Goal: Obtain resource: Download file/media

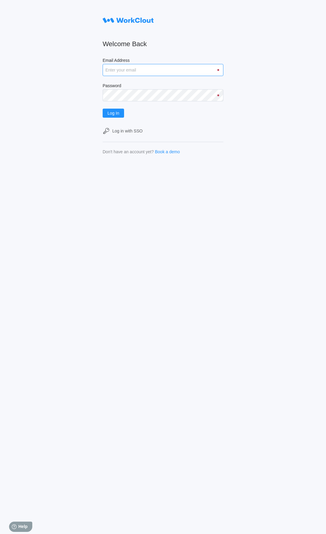
click at [185, 67] on input "Email Address" at bounding box center [163, 70] width 121 height 12
type input "[EMAIL_ADDRESS][PERSON_NAME][DOMAIN_NAME]"
click at [103, 109] on button "Log In" at bounding box center [113, 113] width 21 height 9
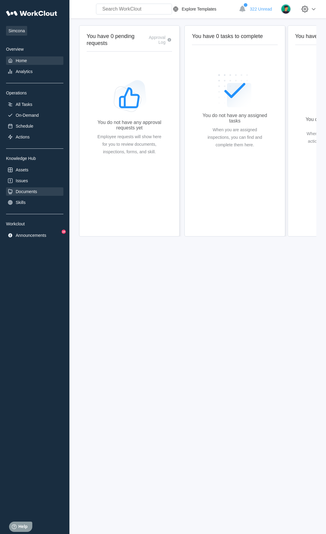
click at [32, 194] on div "Documents" at bounding box center [26, 191] width 21 height 5
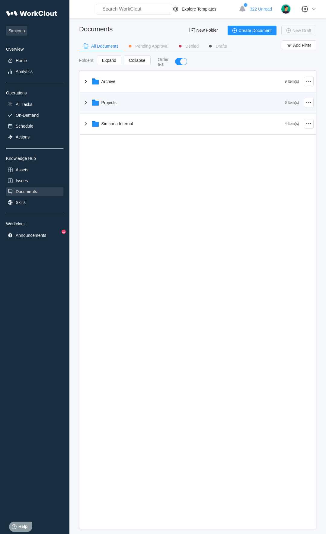
click at [133, 98] on div "Projects" at bounding box center [183, 103] width 203 height 16
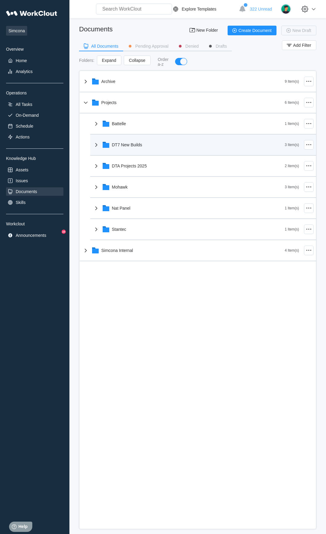
click at [153, 144] on div "DT7 New Builds" at bounding box center [189, 145] width 192 height 16
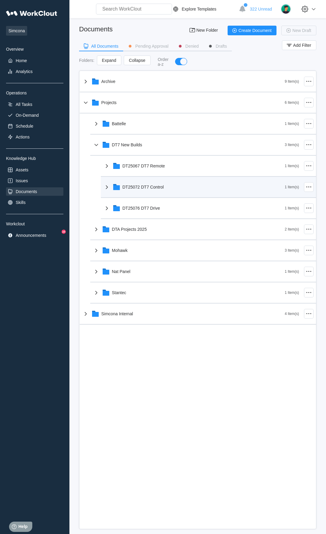
click at [156, 192] on div "DT25072 DT7 Control" at bounding box center [194, 187] width 182 height 16
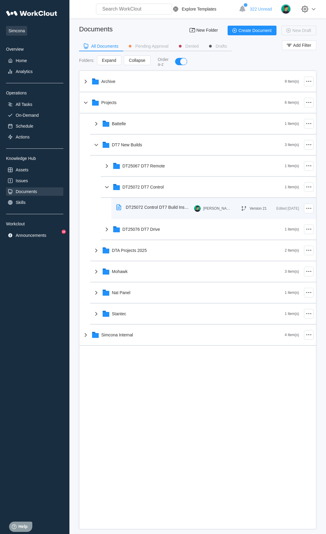
click at [156, 202] on div "DT25072 Control DT7 Build Instructions" at bounding box center [154, 207] width 81 height 14
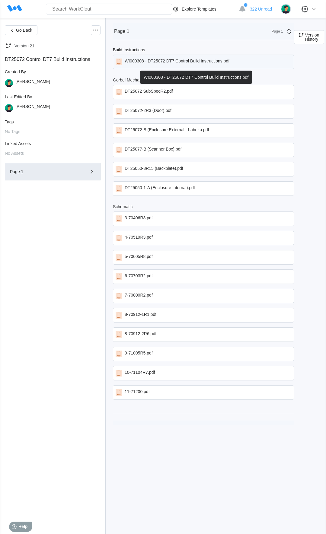
click at [183, 66] on div "WI000308 - DT25072 DT7 Control Build Instructions.pdf" at bounding box center [203, 62] width 181 height 14
